Goal: Information Seeking & Learning: Learn about a topic

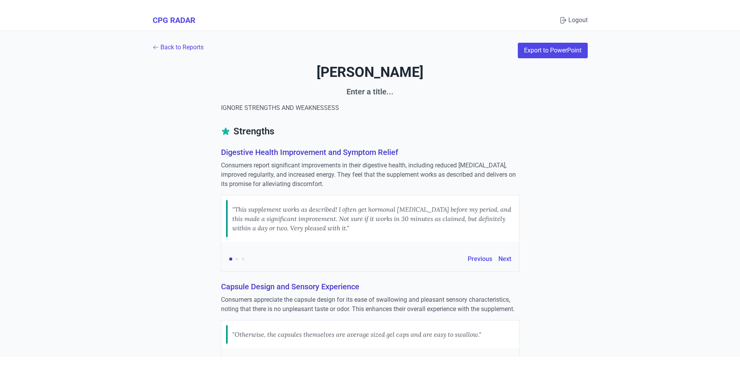
scroll to position [1178, 0]
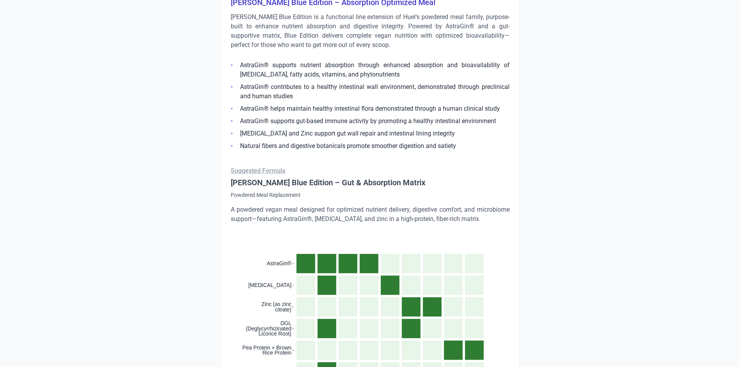
click at [367, 79] on ul "AstraGin® supports nutrient absorption through enhanced absorption and bioavail…" at bounding box center [370, 103] width 279 height 95
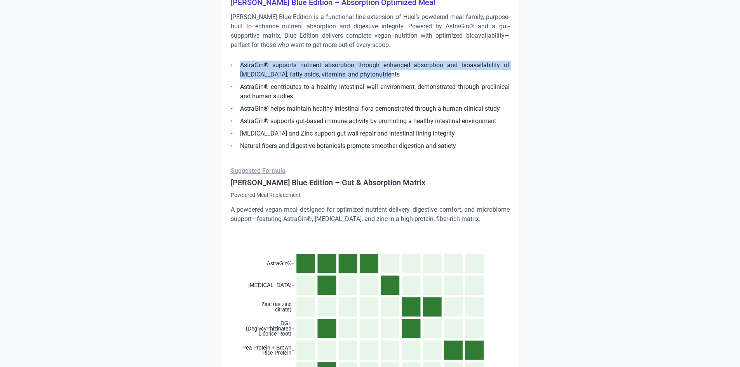
drag, startPoint x: 240, startPoint y: 66, endPoint x: 386, endPoint y: 70, distance: 145.8
click at [386, 70] on li "AstraGin® supports nutrient absorption through enhanced absorption and bioavail…" at bounding box center [370, 70] width 279 height 19
copy li "AstraGin® supports nutrient absorption through enhanced absorption and bioavail…"
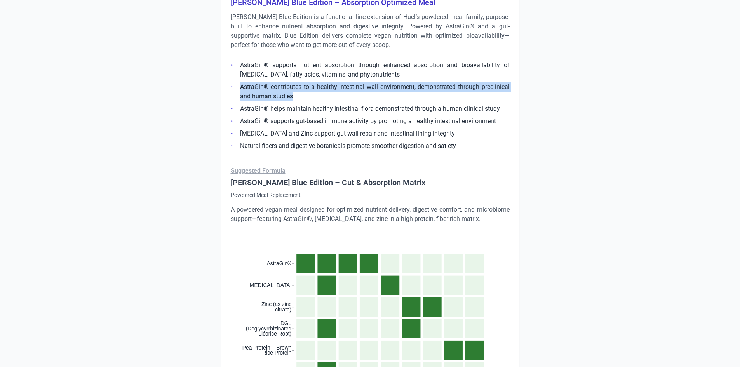
drag, startPoint x: 240, startPoint y: 89, endPoint x: 303, endPoint y: 94, distance: 63.2
click at [303, 94] on li "AstraGin® contributes to a healthy intestinal wall environment, demonstrated th…" at bounding box center [370, 91] width 279 height 19
copy li "AstraGin® contributes to a healthy intestinal wall environment, demonstrated th…"
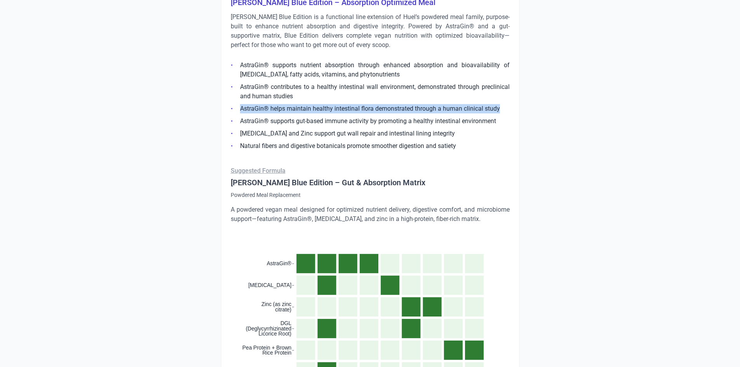
drag, startPoint x: 240, startPoint y: 108, endPoint x: 510, endPoint y: 107, distance: 269.8
click at [510, 107] on li "AstraGin® helps maintain healthy intestinal flora demonstrated through a human …" at bounding box center [370, 108] width 279 height 9
copy li "AstraGin® helps maintain healthy intestinal flora demonstrated through a human …"
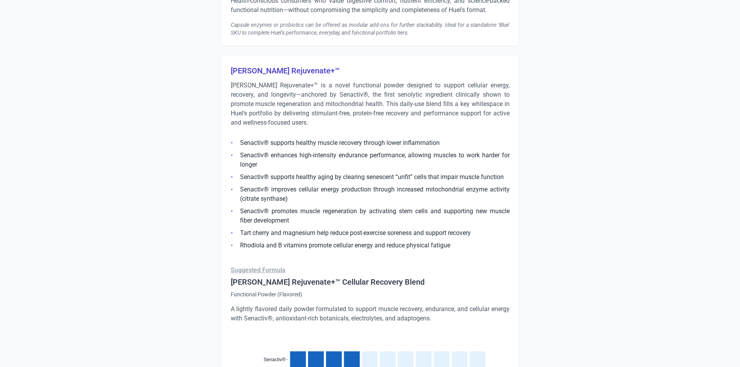
scroll to position [1722, 0]
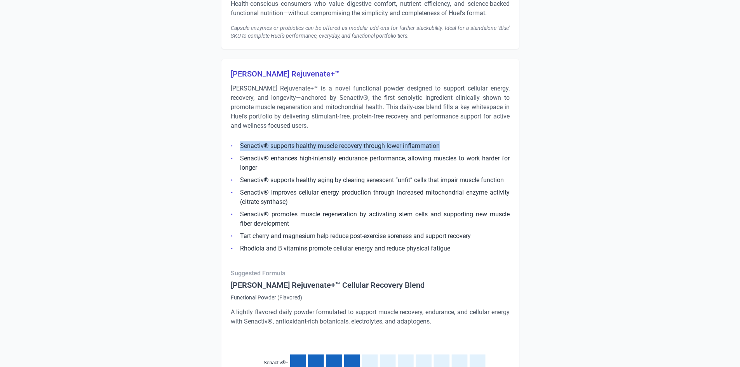
drag, startPoint x: 241, startPoint y: 142, endPoint x: 445, endPoint y: 146, distance: 204.5
click at [445, 146] on li "Senactiv® supports healthy muscle recovery through lower inflammation" at bounding box center [370, 145] width 279 height 9
copy li "Senactiv® supports healthy muscle recovery through lower inflammation"
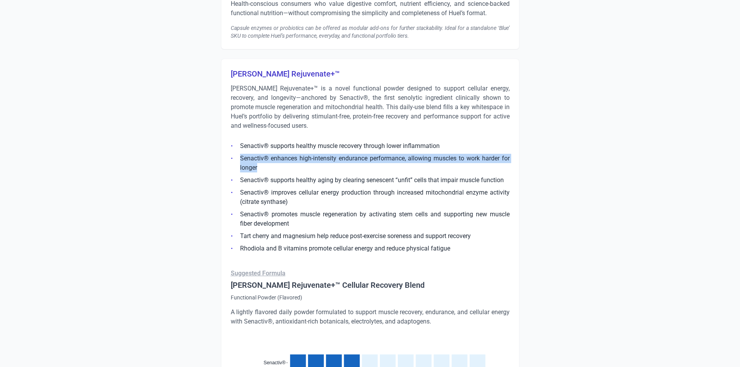
drag, startPoint x: 241, startPoint y: 159, endPoint x: 280, endPoint y: 172, distance: 41.7
click at [280, 172] on li "Senactiv® enhances high-intensity endurance performance, allowing muscles to wo…" at bounding box center [370, 163] width 279 height 19
copy li "Senactiv® enhances high-intensity endurance performance, allowing muscles to wo…"
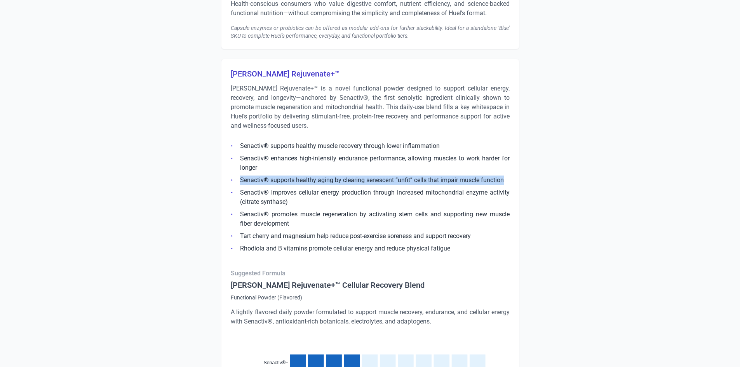
drag, startPoint x: 241, startPoint y: 180, endPoint x: 512, endPoint y: 179, distance: 270.9
click at [512, 179] on div "[PERSON_NAME] Rejuvenate+™ [PERSON_NAME] Rejuvenate+™ is a novel functional pow…" at bounding box center [370, 372] width 299 height 627
copy li "Senactiv® supports healthy aging by clearing senescent “unfit” cells that impai…"
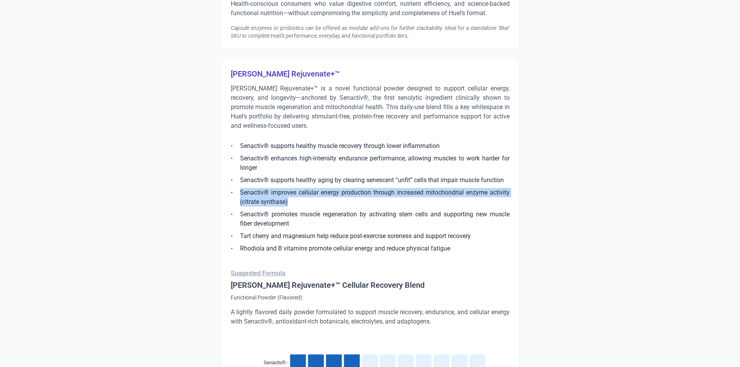
drag, startPoint x: 241, startPoint y: 194, endPoint x: 327, endPoint y: 197, distance: 86.0
click at [327, 197] on li "Senactiv® improves cellular energy production through increased mitochondrial e…" at bounding box center [370, 197] width 279 height 19
copy li "Senactiv® improves cellular energy production through increased mitochondrial e…"
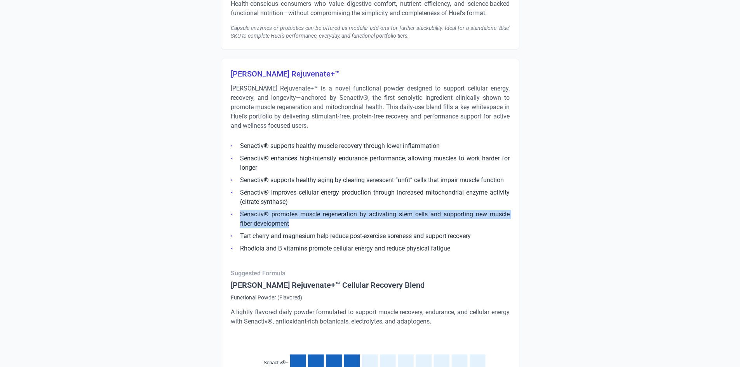
drag, startPoint x: 239, startPoint y: 214, endPoint x: 313, endPoint y: 224, distance: 74.5
click at [313, 224] on li "Senactiv® promotes muscle regeneration by activating stem cells and supporting …" at bounding box center [370, 219] width 279 height 19
copy li "Senactiv® promotes muscle regeneration by activating stem cells and supporting …"
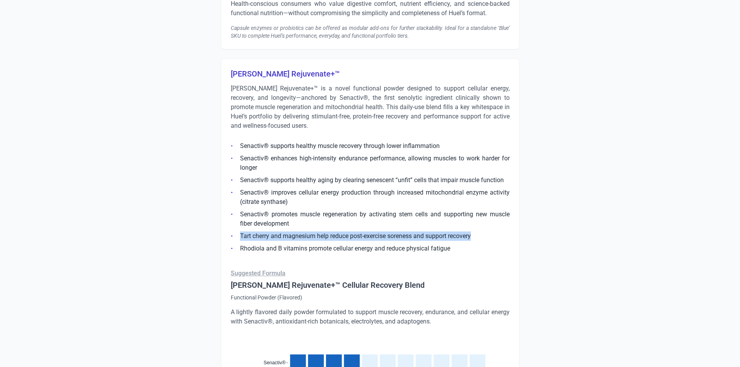
drag, startPoint x: 240, startPoint y: 235, endPoint x: 498, endPoint y: 237, distance: 258.1
click at [498, 237] on li "Tart cherry and magnesium help reduce post-exercise soreness and support recove…" at bounding box center [370, 236] width 279 height 9
copy li "Tart cherry and magnesium help reduce post-exercise soreness and support recove…"
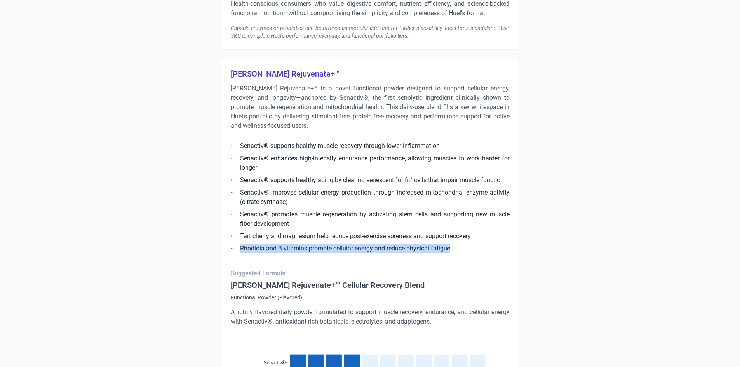
drag, startPoint x: 240, startPoint y: 250, endPoint x: 464, endPoint y: 250, distance: 223.9
click at [464, 250] on li "Rhodiola and B vitamins promote cellular energy and reduce physical fatigue" at bounding box center [370, 248] width 279 height 9
copy li "Rhodiola and B vitamins promote cellular energy and reduce physical fatigue"
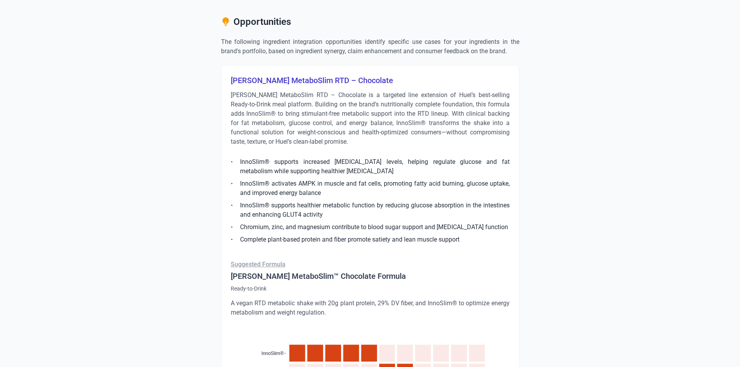
scroll to position [478, 0]
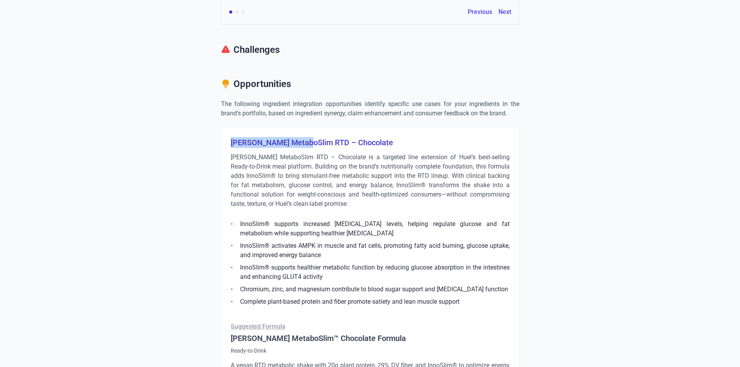
drag, startPoint x: 231, startPoint y: 143, endPoint x: 307, endPoint y: 146, distance: 75.8
click at [307, 146] on h3 "[PERSON_NAME] MetaboSlim RTD – Chocolate" at bounding box center [370, 142] width 279 height 11
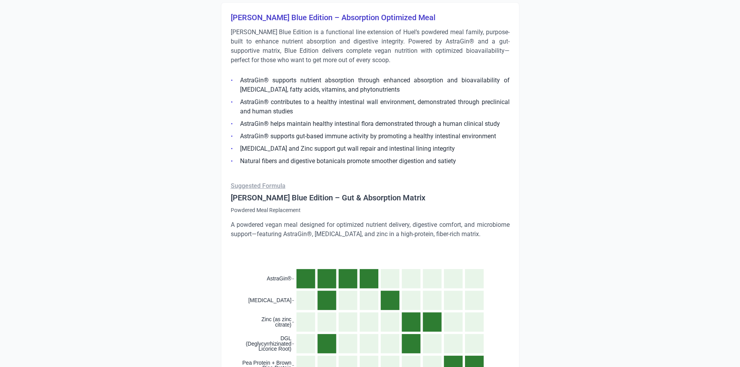
scroll to position [1256, 0]
